Goal: Information Seeking & Learning: Check status

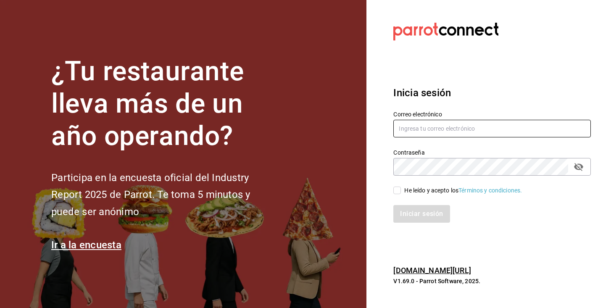
type input "angela@motin.mx"
click at [448, 129] on input "angela@motin.mx" at bounding box center [492, 129] width 198 height 18
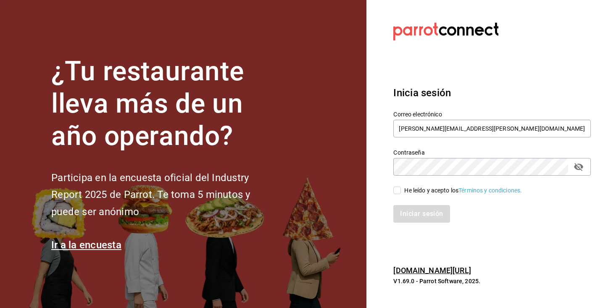
click at [397, 192] on input "He leído y acepto los Términos y condiciones." at bounding box center [397, 191] width 8 height 8
checkbox input "true"
click at [407, 220] on button "Iniciar sesión" at bounding box center [421, 214] width 57 height 18
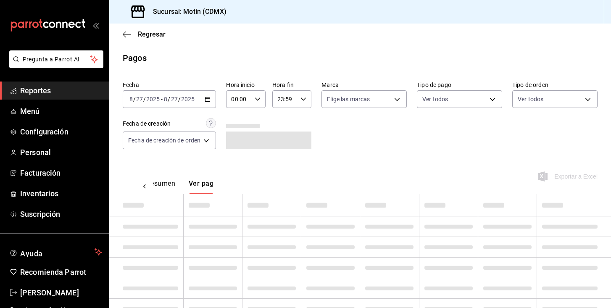
scroll to position [0, 25]
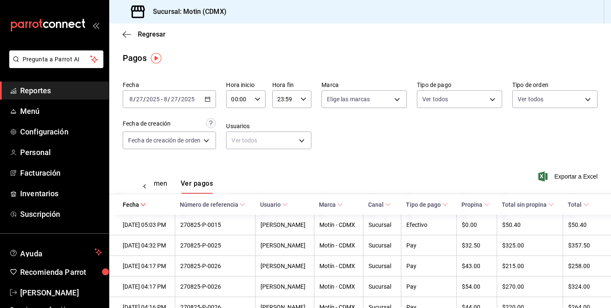
click at [208, 100] on icon "button" at bounding box center [208, 99] width 6 height 6
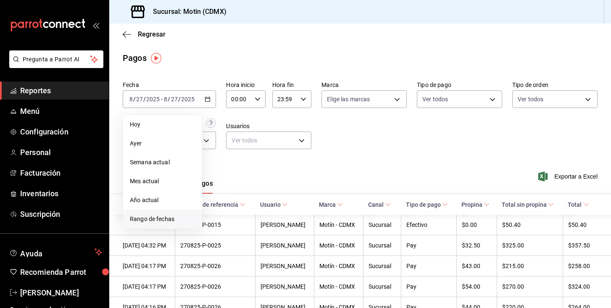
click at [143, 220] on span "Rango de fechas" at bounding box center [162, 219] width 65 height 9
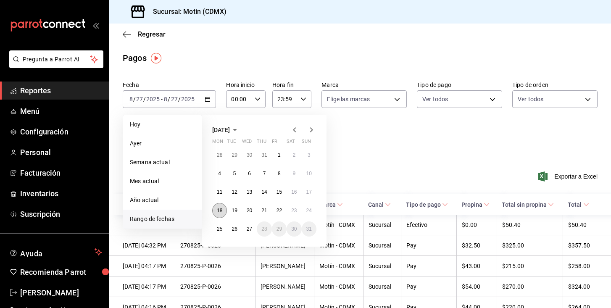
click at [219, 209] on abbr "18" at bounding box center [219, 211] width 5 height 6
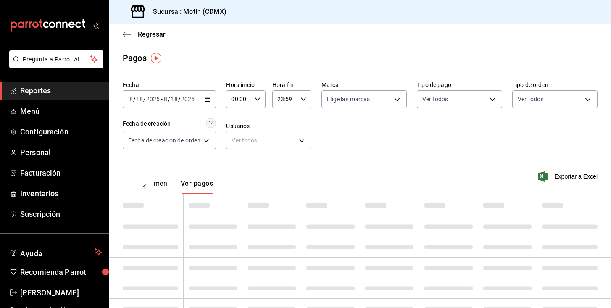
click at [219, 209] on td at bounding box center [213, 205] width 59 height 22
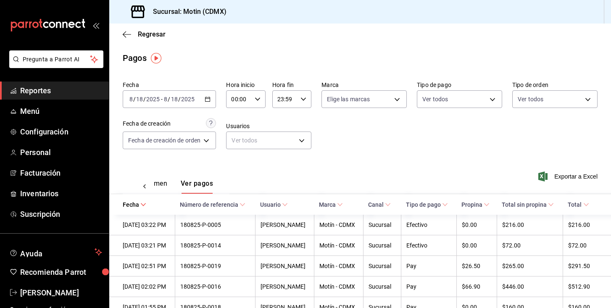
click at [161, 182] on button "Ver resumen" at bounding box center [147, 186] width 39 height 14
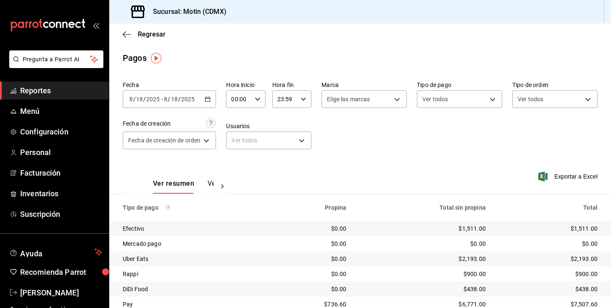
scroll to position [32, 0]
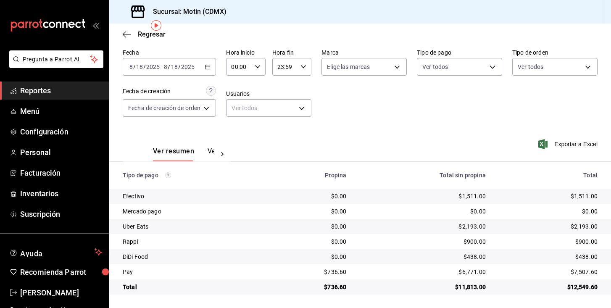
click at [216, 75] on div "[DATE] [DATE] - [DATE] [DATE]" at bounding box center [169, 67] width 93 height 18
click at [212, 70] on div "[DATE] [DATE] - [DATE] [DATE]" at bounding box center [169, 67] width 93 height 18
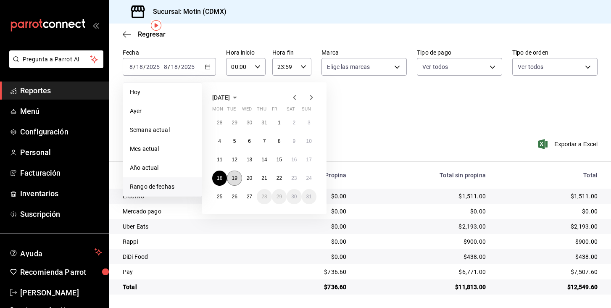
click at [235, 177] on abbr "19" at bounding box center [234, 178] width 5 height 6
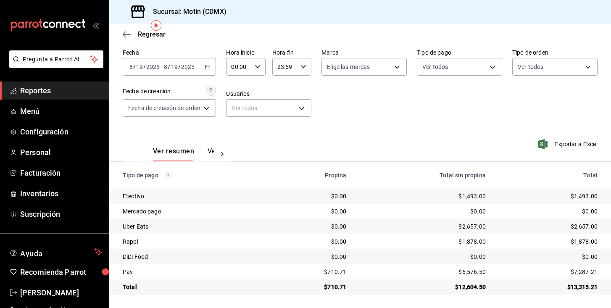
click at [198, 67] on div "[DATE] [DATE] - [DATE] [DATE]" at bounding box center [169, 67] width 93 height 18
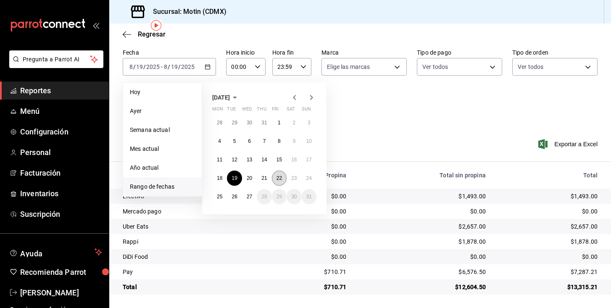
click at [282, 179] on abbr "22" at bounding box center [279, 178] width 5 height 6
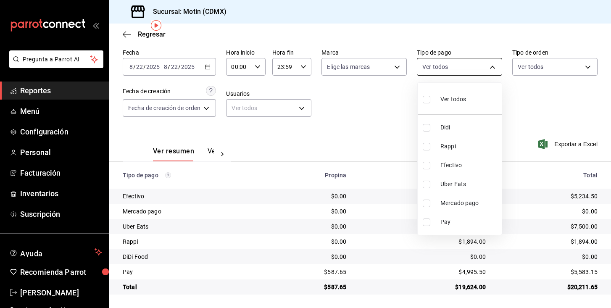
click at [443, 71] on body "Pregunta a Parrot AI Reportes Menú Configuración Personal Facturación Inventari…" at bounding box center [305, 154] width 611 height 308
click at [443, 168] on span "Efectivo" at bounding box center [469, 165] width 58 height 9
type input "afc07ce2-45ba-4780-a2ba-26252af4b5c5"
checkbox input "true"
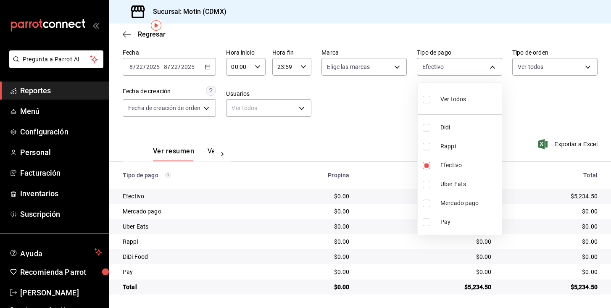
click at [440, 206] on span "Mercado pago" at bounding box center [469, 203] width 58 height 9
type input "afc07ce2-45ba-4780-a2ba-26252af4b5c5,7c73a96e-7ecb-4c50-b06d-0141cda5dff5"
checkbox input "true"
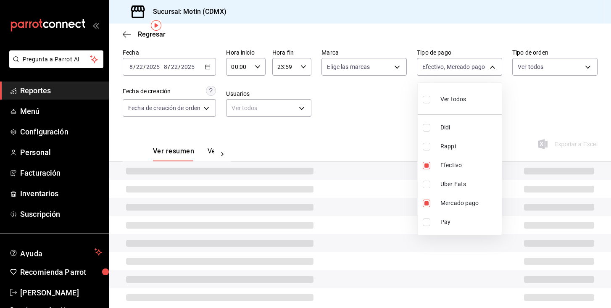
click at [437, 225] on li "Pay" at bounding box center [460, 222] width 84 height 19
type input "afc07ce2-45ba-4780-a2ba-26252af4b5c5,7c73a96e-7ecb-4c50-b06d-0141cda5dff5,43fd5…"
checkbox input "true"
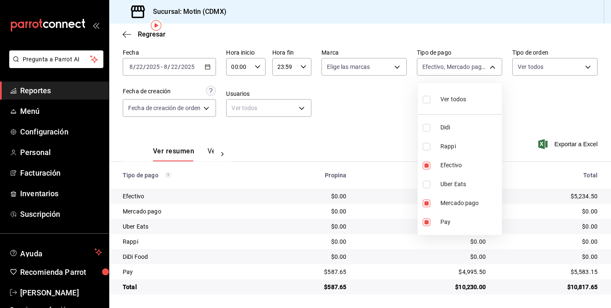
click at [378, 155] on div at bounding box center [305, 154] width 611 height 308
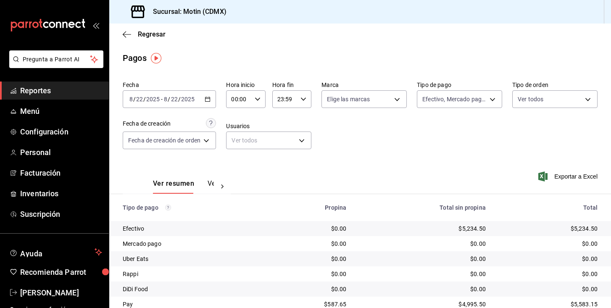
click at [211, 98] on icon "button" at bounding box center [208, 99] width 6 height 6
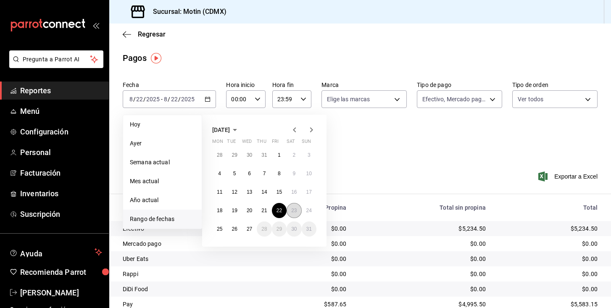
click at [291, 210] on abbr "23" at bounding box center [293, 211] width 5 height 6
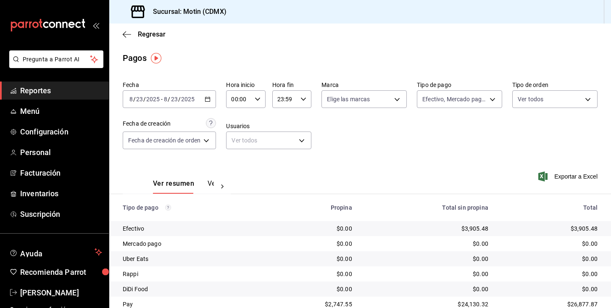
click at [205, 103] on div "[DATE] [DATE] - [DATE] [DATE]" at bounding box center [169, 99] width 93 height 18
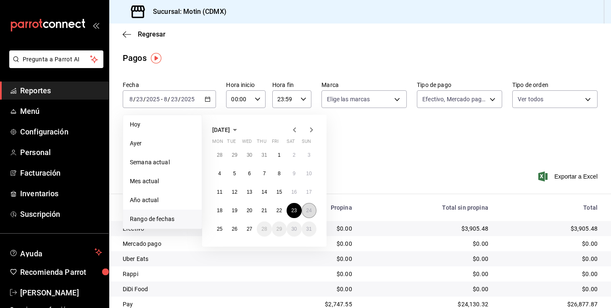
click at [311, 206] on button "24" at bounding box center [309, 210] width 15 height 15
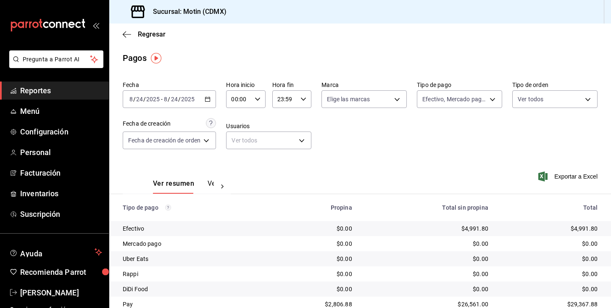
scroll to position [32, 0]
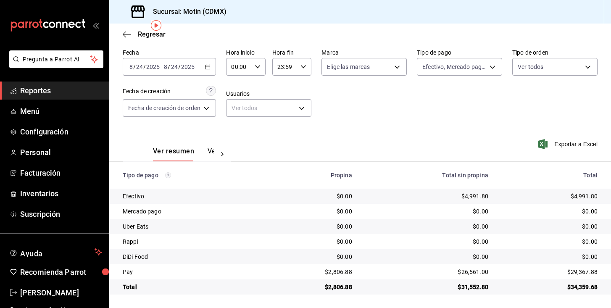
click at [210, 68] on icon "button" at bounding box center [208, 67] width 6 height 6
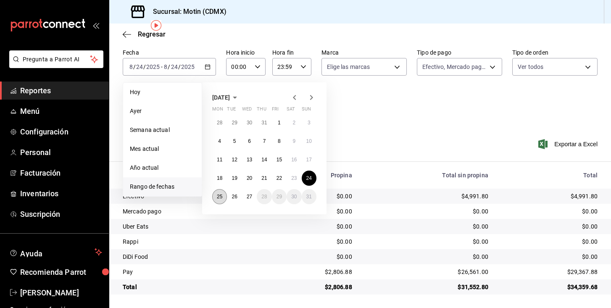
click at [219, 194] on abbr "25" at bounding box center [219, 197] width 5 height 6
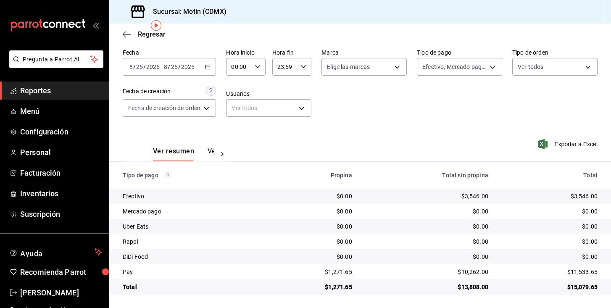
click at [206, 64] on div "[DATE] [DATE] - [DATE] [DATE]" at bounding box center [169, 67] width 93 height 18
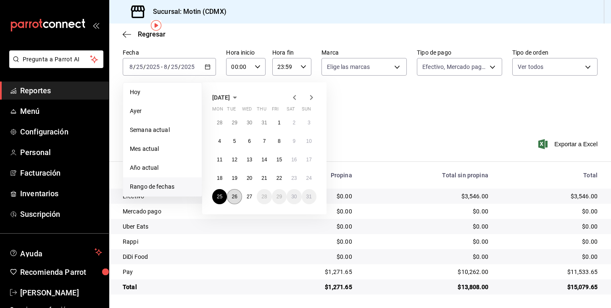
click at [232, 196] on abbr "26" at bounding box center [234, 197] width 5 height 6
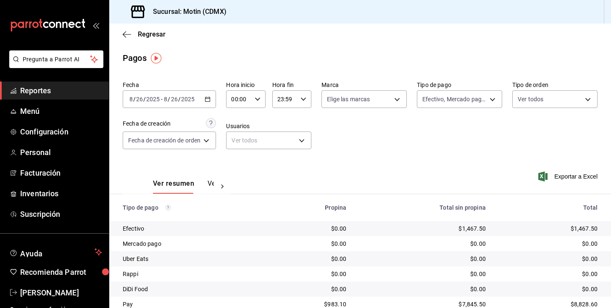
click at [204, 97] on div "[DATE] [DATE] - [DATE] [DATE]" at bounding box center [169, 99] width 93 height 18
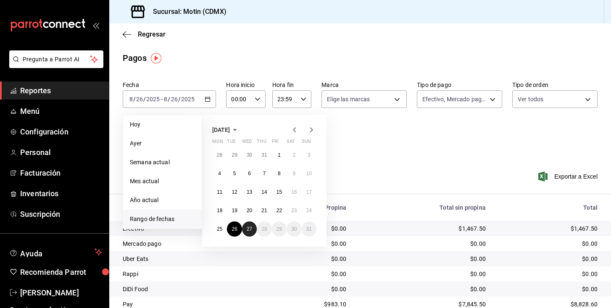
click at [244, 226] on button "27" at bounding box center [249, 228] width 15 height 15
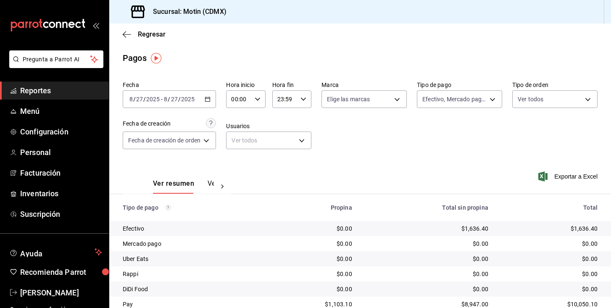
scroll to position [32, 0]
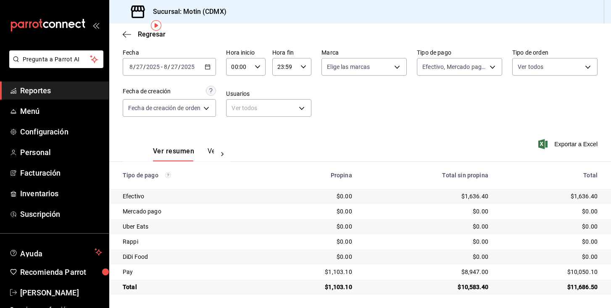
click at [217, 152] on div at bounding box center [222, 154] width 17 height 14
click at [192, 149] on button "Ver pagos" at bounding box center [199, 154] width 32 height 14
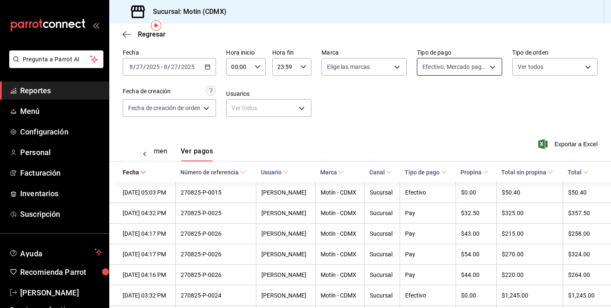
click at [483, 64] on body "Pregunta a Parrot AI Reportes Menú Configuración Personal Facturación Inventari…" at bounding box center [305, 154] width 611 height 308
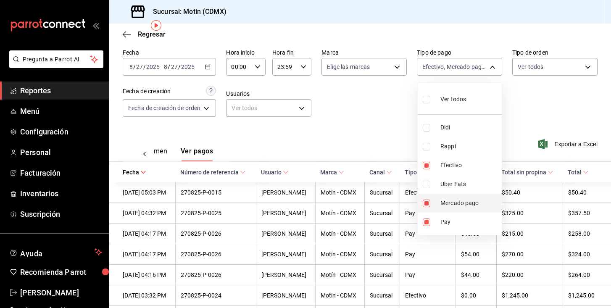
click at [445, 206] on span "Mercado pago" at bounding box center [469, 203] width 58 height 9
type input "afc07ce2-45ba-4780-a2ba-26252af4b5c5,43fd5877-db04-449b-b5f4-e191e0ac4a2e"
checkbox input "false"
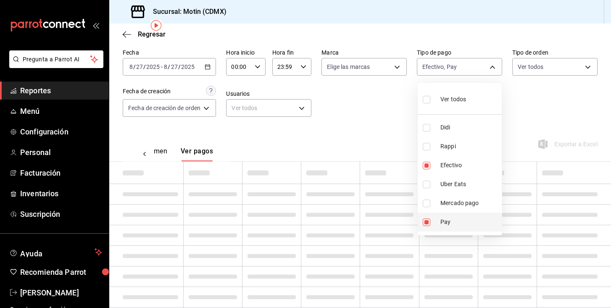
click at [438, 215] on li "Pay" at bounding box center [460, 222] width 84 height 19
type input "afc07ce2-45ba-4780-a2ba-26252af4b5c5"
checkbox input "false"
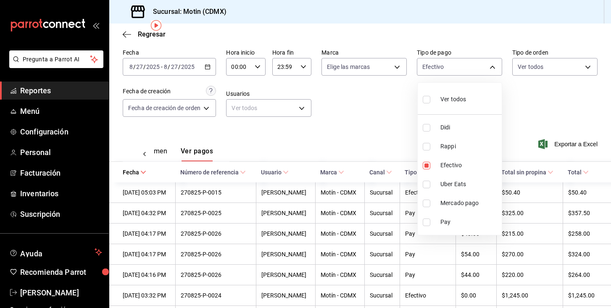
click at [365, 129] on div at bounding box center [305, 154] width 611 height 308
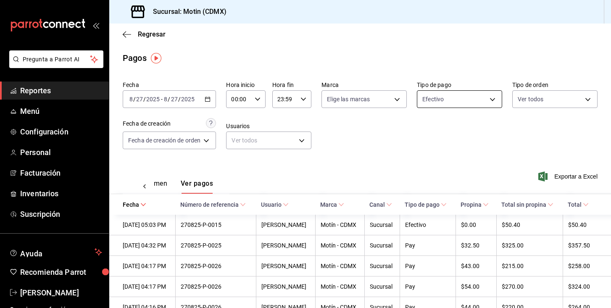
click at [455, 96] on body "Pregunta a Parrot AI Reportes Menú Configuración Personal Facturación Inventari…" at bounding box center [305, 154] width 611 height 308
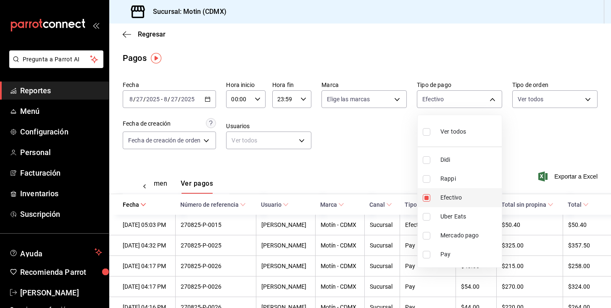
click at [440, 198] on li "Efectivo" at bounding box center [460, 197] width 84 height 19
checkbox input "false"
click at [380, 163] on div at bounding box center [305, 154] width 611 height 308
click at [469, 101] on body "Pregunta a Parrot AI Reportes Menú Configuración Personal Facturación Inventari…" at bounding box center [305, 154] width 611 height 308
click at [426, 198] on input "checkbox" at bounding box center [427, 198] width 8 height 8
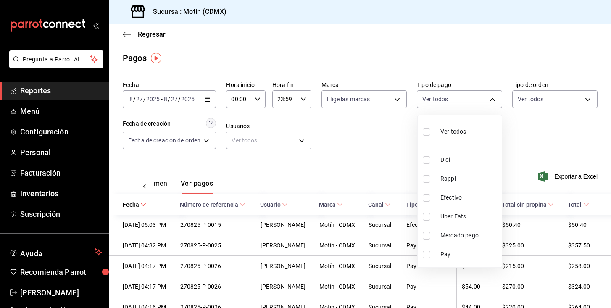
checkbox input "true"
type input "afc07ce2-45ba-4780-a2ba-26252af4b5c5"
click at [390, 163] on div at bounding box center [305, 154] width 611 height 308
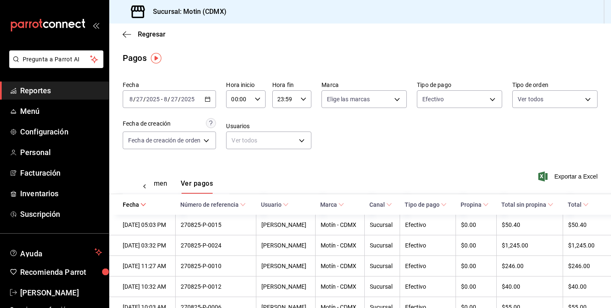
click at [173, 95] on div "[DATE] [DATE] - [DATE] [DATE]" at bounding box center [169, 99] width 93 height 18
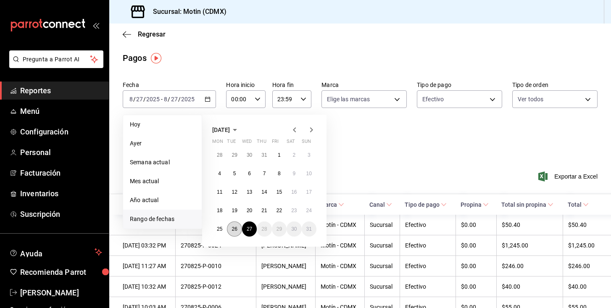
click at [235, 227] on abbr "26" at bounding box center [234, 229] width 5 height 6
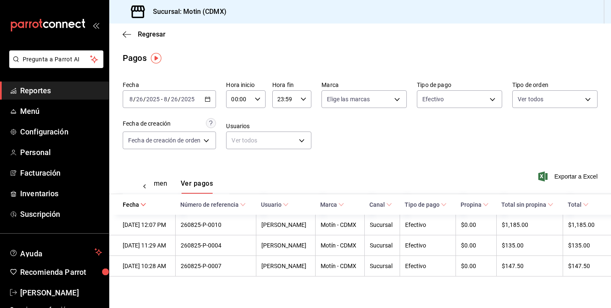
scroll to position [10, 0]
click at [416, 146] on div "Fecha [DATE] [DATE] - [DATE] [DATE] Hora inicio 00:00 Hora inicio Hora fin 23:5…" at bounding box center [360, 119] width 475 height 82
click at [214, 98] on div "[DATE] [DATE] - [DATE] [DATE]" at bounding box center [169, 99] width 93 height 18
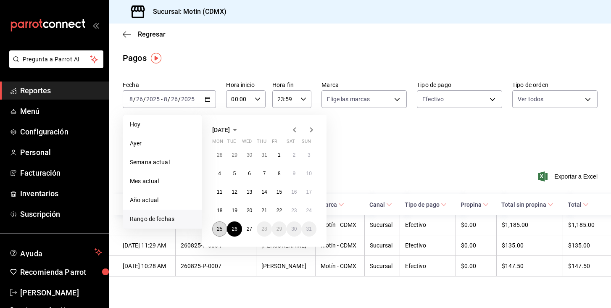
click at [219, 227] on abbr "25" at bounding box center [219, 229] width 5 height 6
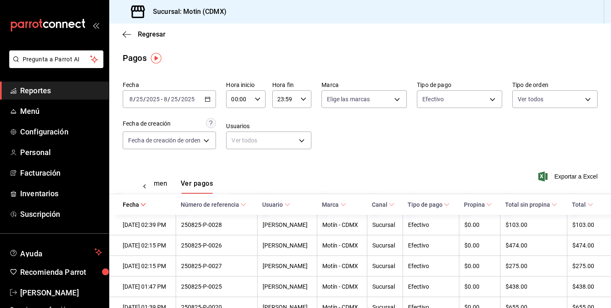
click at [203, 99] on div "[DATE] [DATE] - [DATE] [DATE]" at bounding box center [169, 99] width 93 height 18
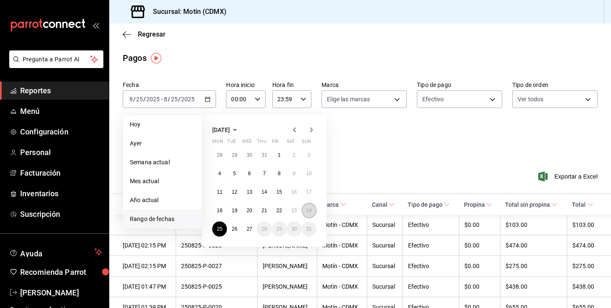
click at [310, 209] on abbr "24" at bounding box center [308, 211] width 5 height 6
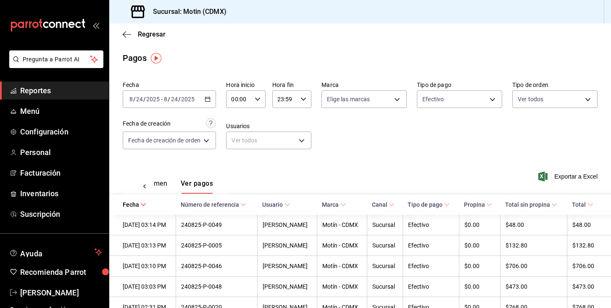
click at [208, 100] on icon "button" at bounding box center [208, 99] width 6 height 6
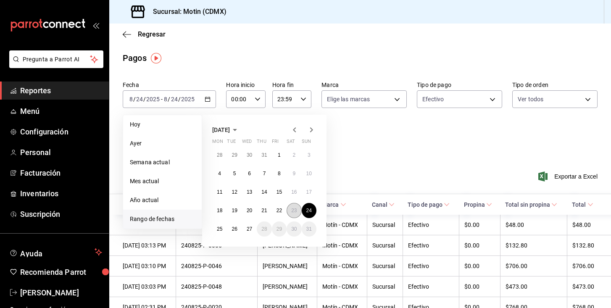
click at [291, 211] on abbr "23" at bounding box center [293, 211] width 5 height 6
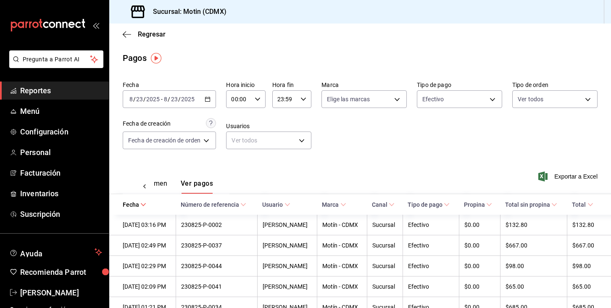
click at [195, 108] on div "[DATE] [DATE] - [DATE] [DATE]" at bounding box center [169, 99] width 93 height 18
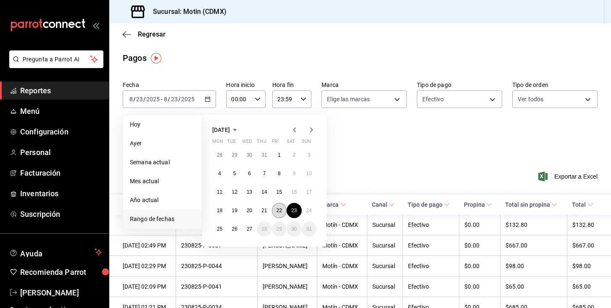
click at [275, 209] on button "22" at bounding box center [279, 210] width 15 height 15
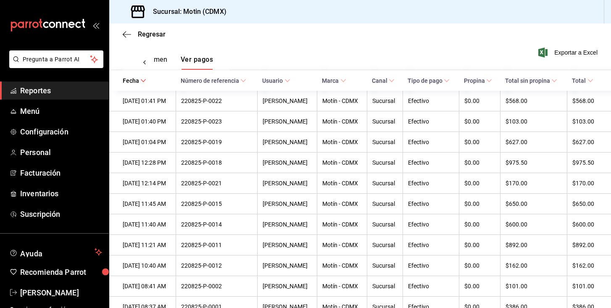
scroll to position [125, 0]
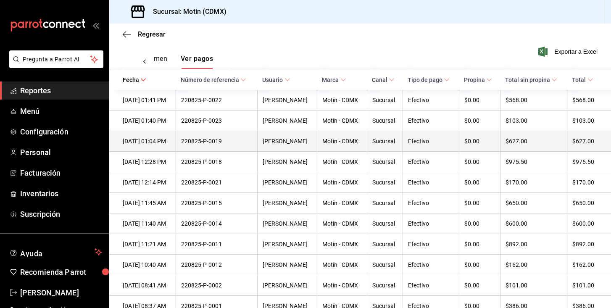
click at [390, 145] on div "Sucursal" at bounding box center [384, 141] width 25 height 7
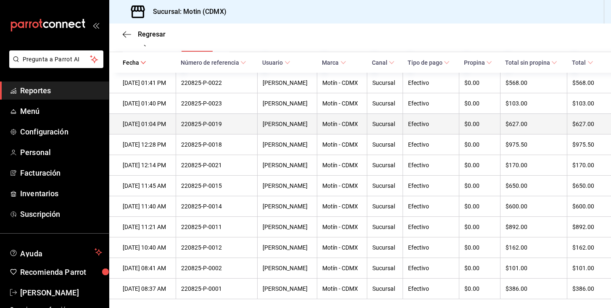
scroll to position [149, 0]
